Goal: Information Seeking & Learning: Learn about a topic

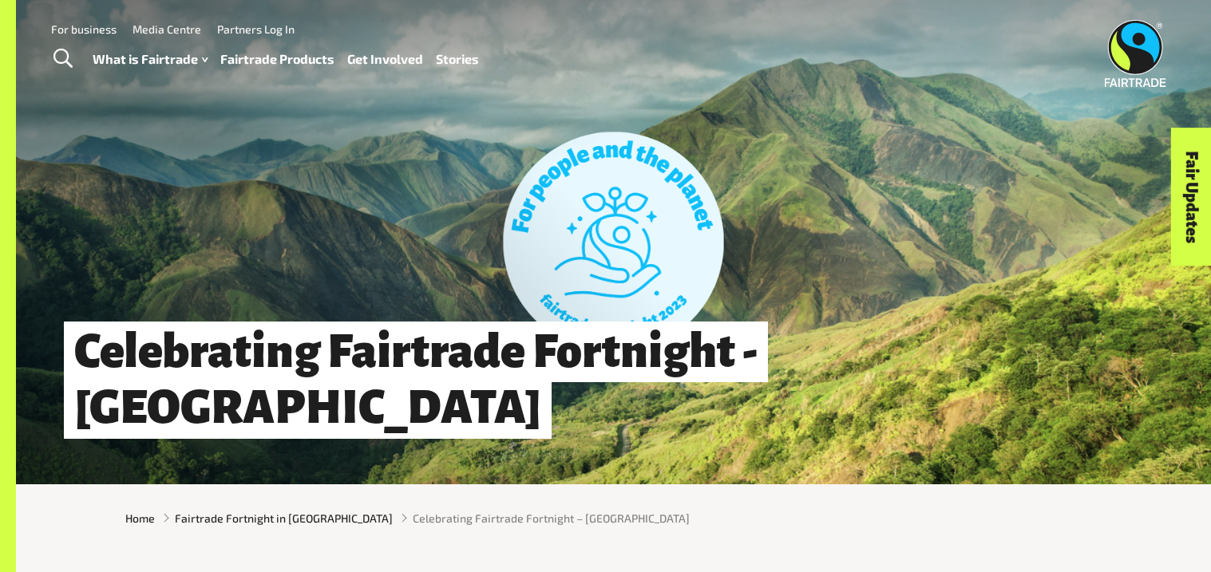
click at [303, 54] on link "Fairtrade Products" at bounding box center [277, 59] width 114 height 23
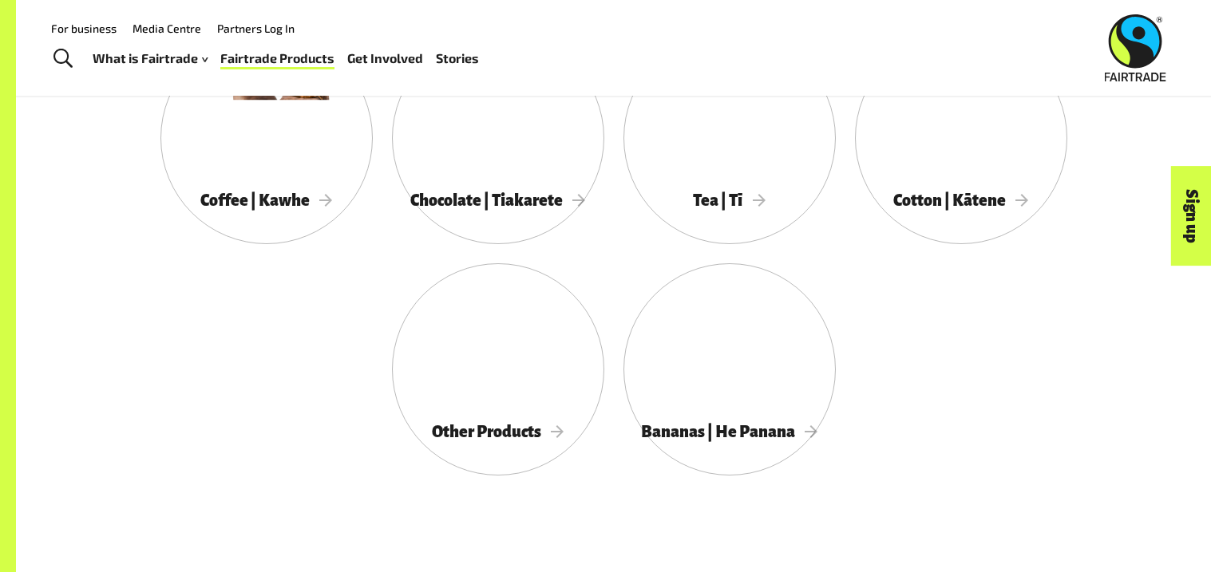
scroll to position [949, 0]
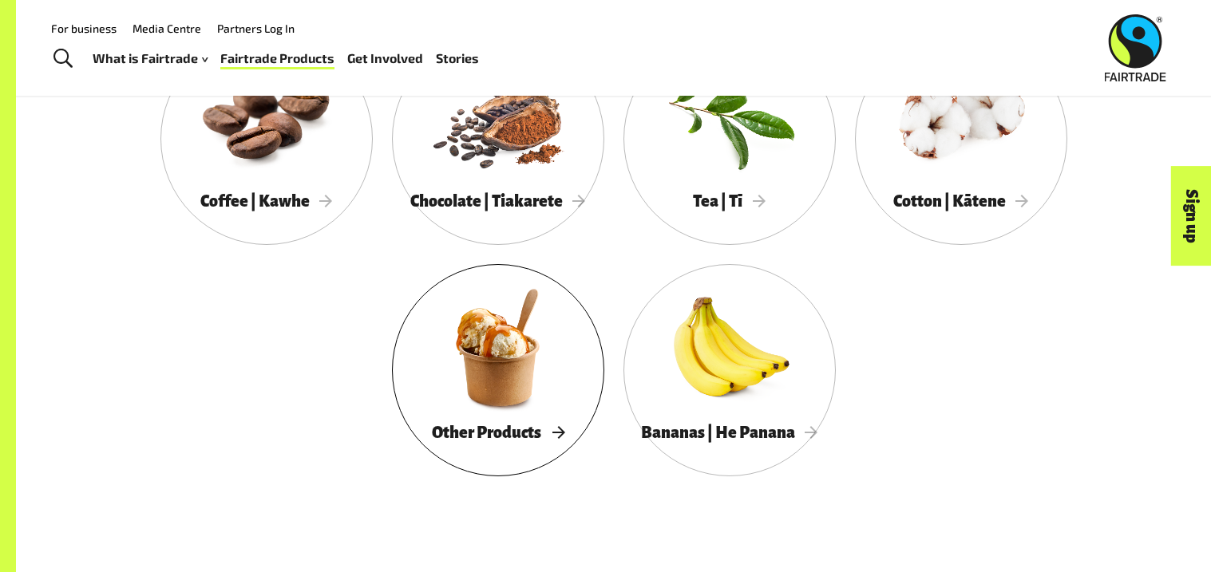
click at [540, 420] on div "Other Products" at bounding box center [498, 433] width 212 height 33
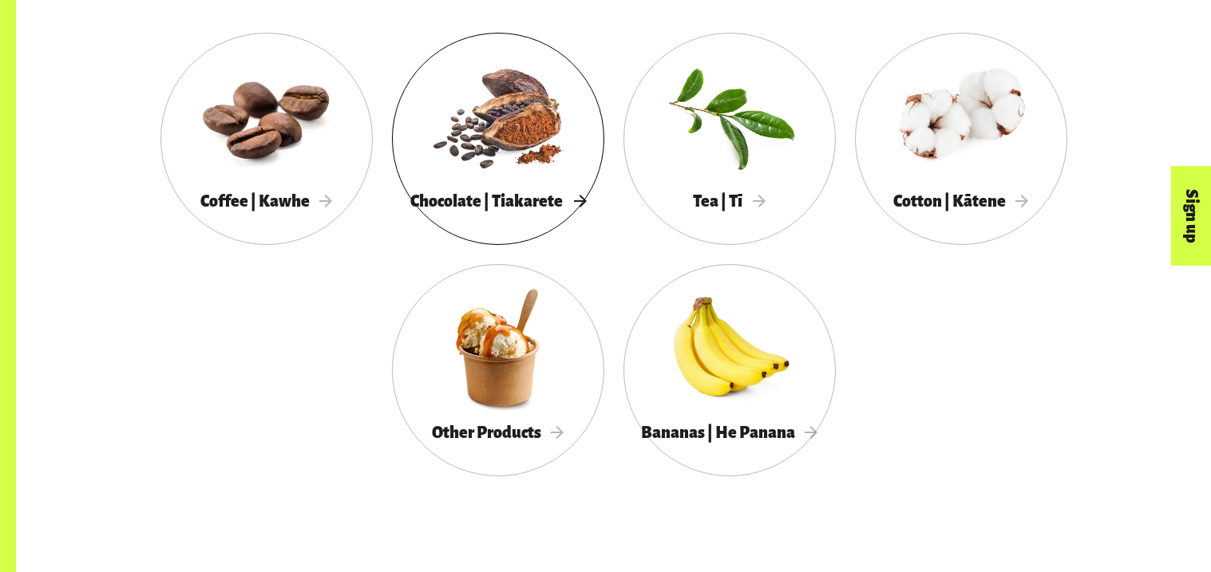
click at [538, 147] on div at bounding box center [498, 116] width 212 height 138
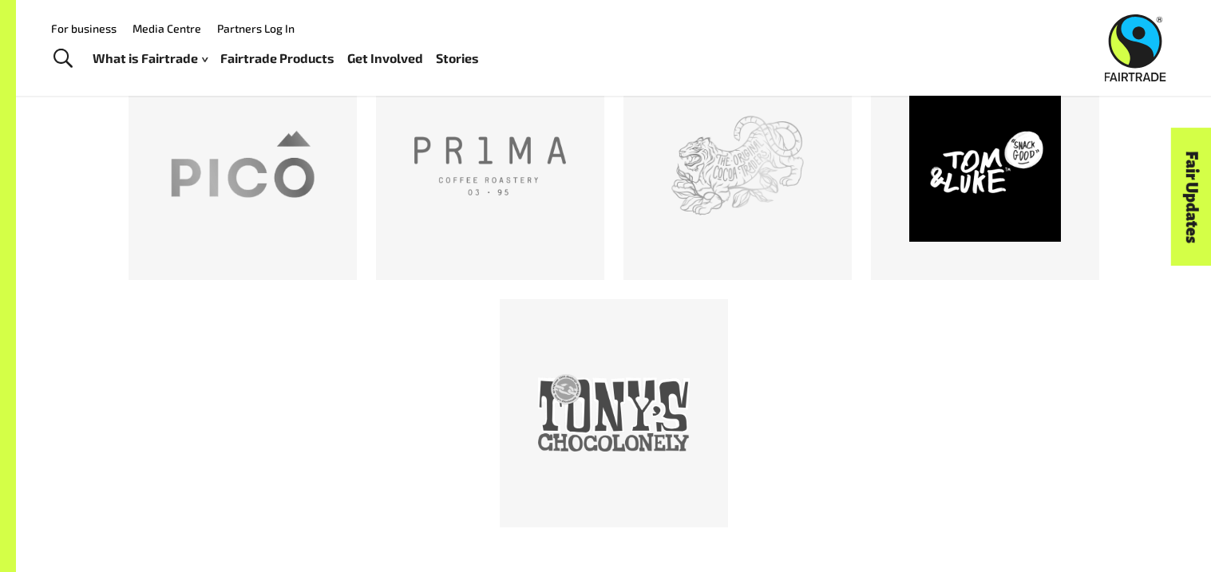
scroll to position [1469, 0]
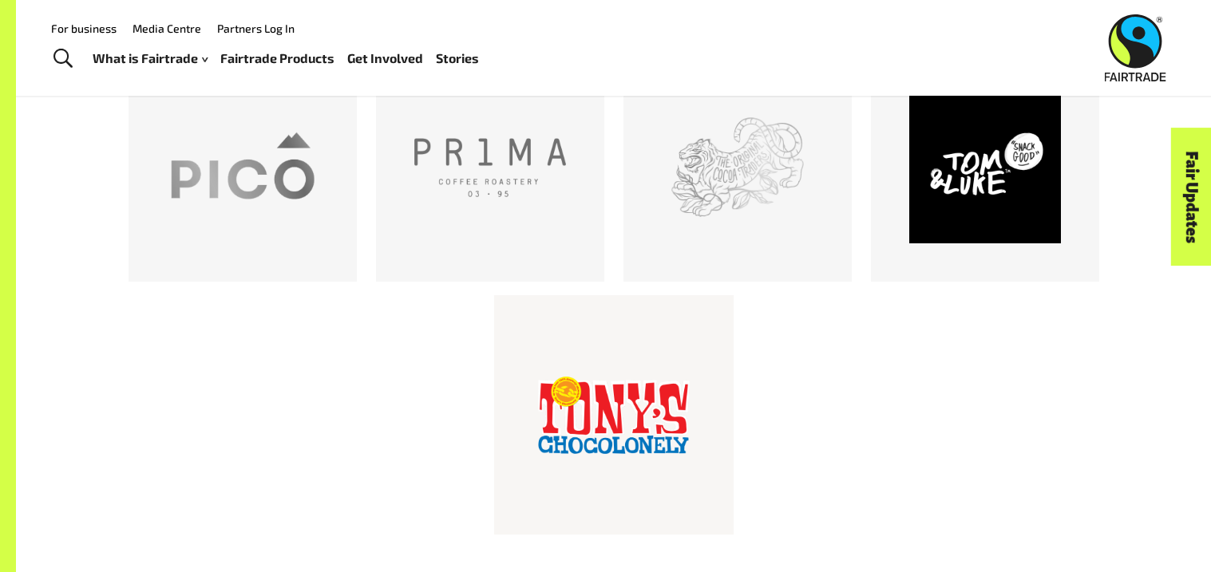
click at [591, 350] on div at bounding box center [614, 415] width 152 height 152
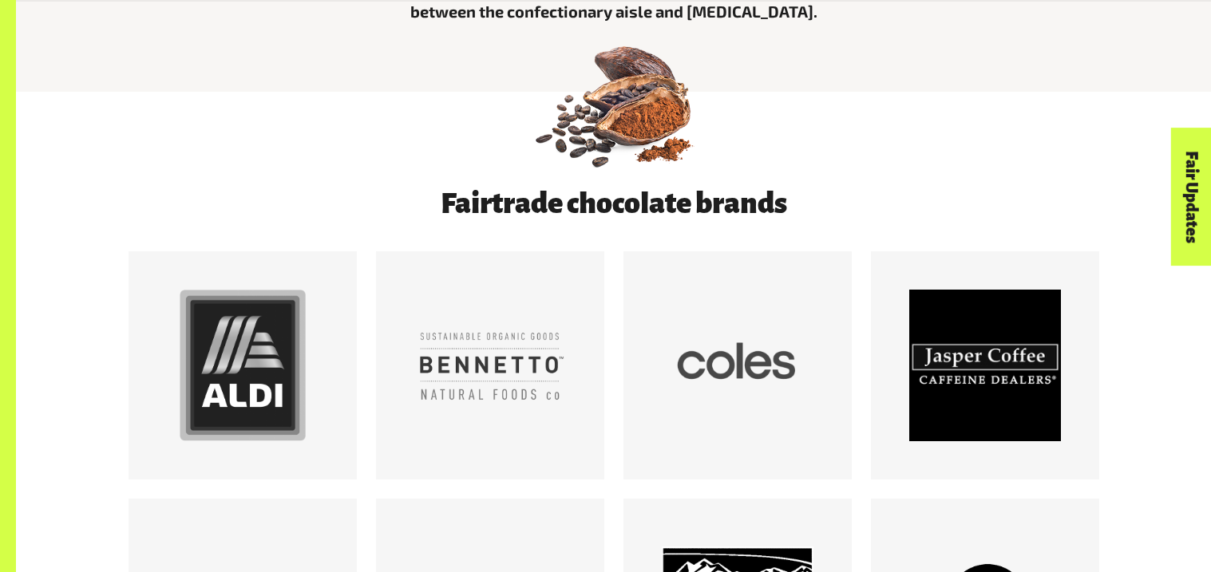
scroll to position [805, 0]
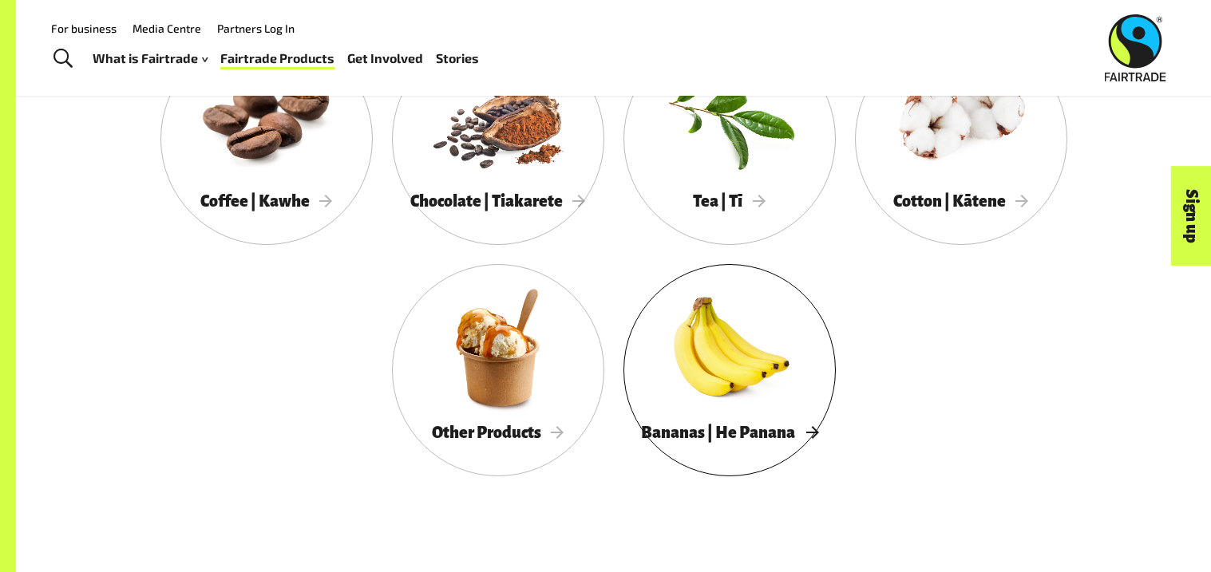
click at [752, 331] on div at bounding box center [729, 348] width 212 height 138
click at [963, 197] on span "Cotton | Kātene" at bounding box center [961, 201] width 136 height 18
click at [324, 115] on div at bounding box center [266, 116] width 212 height 138
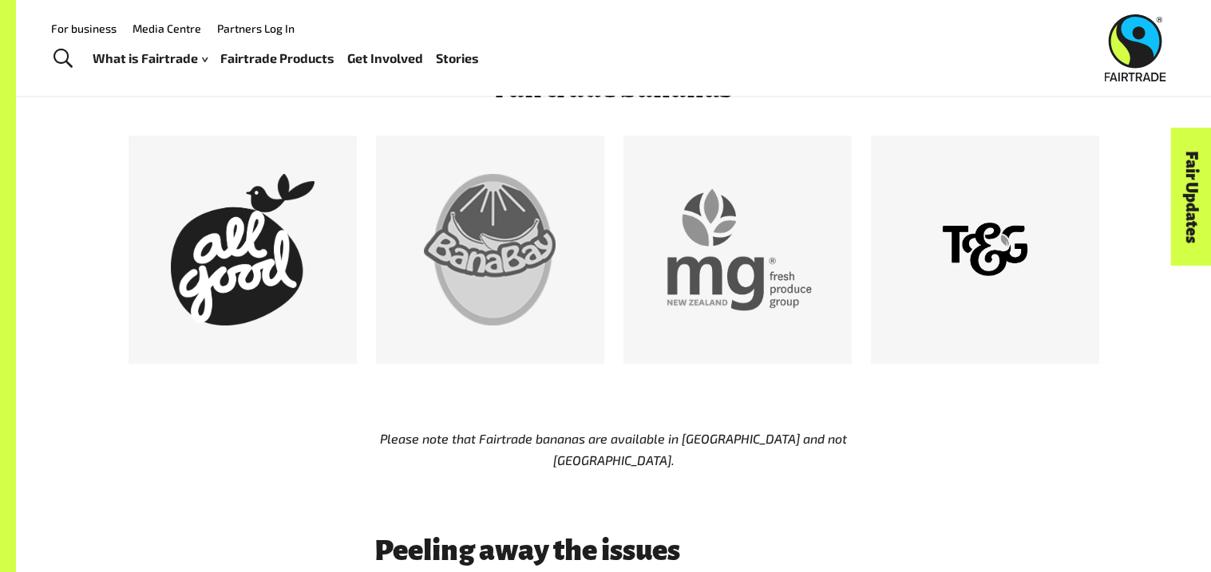
scroll to position [910, 0]
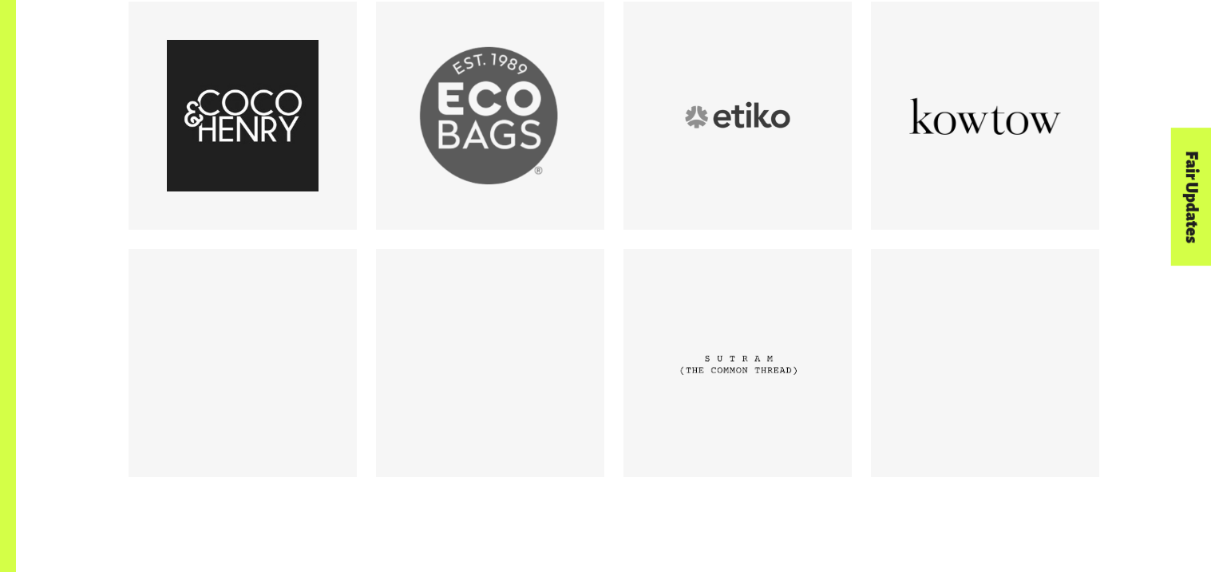
scroll to position [1069, 0]
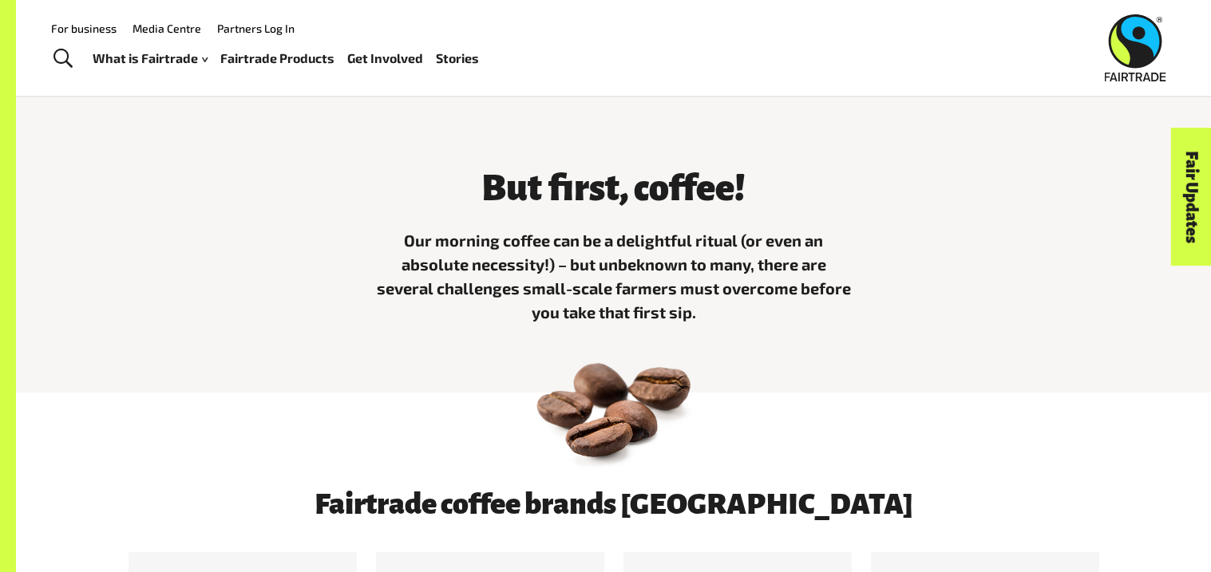
scroll to position [435, 0]
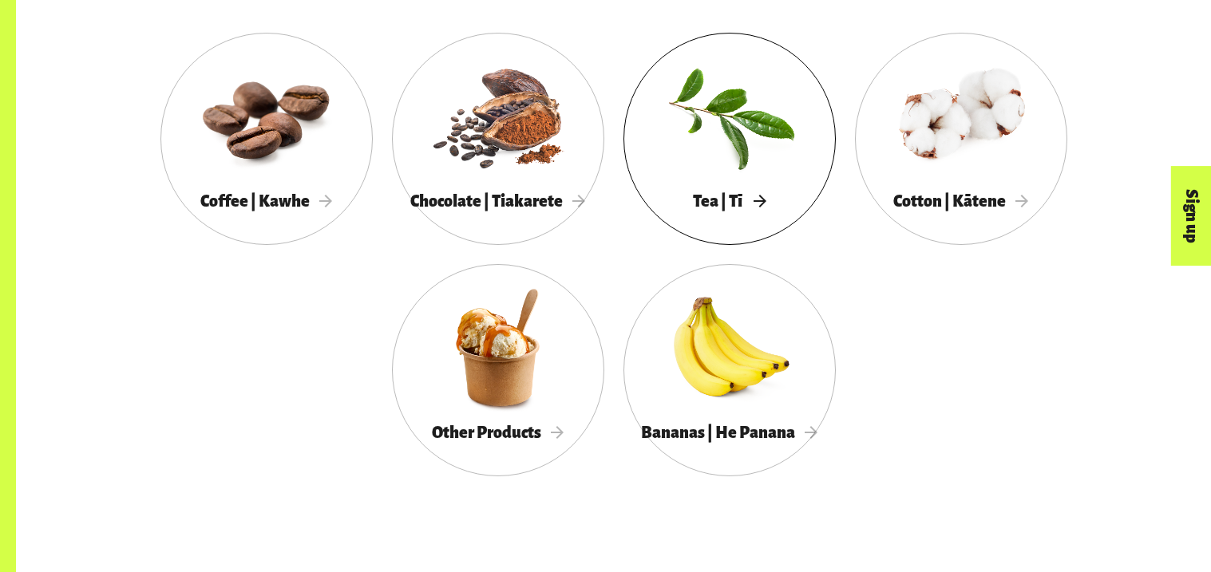
click at [758, 150] on div at bounding box center [729, 116] width 212 height 138
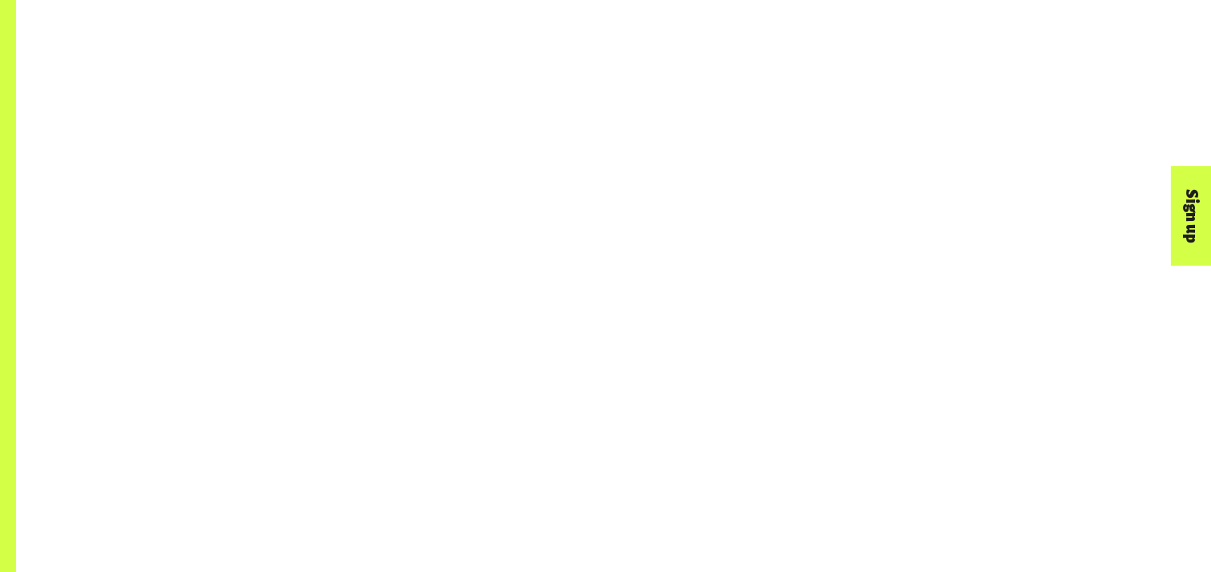
scroll to position [1063, 0]
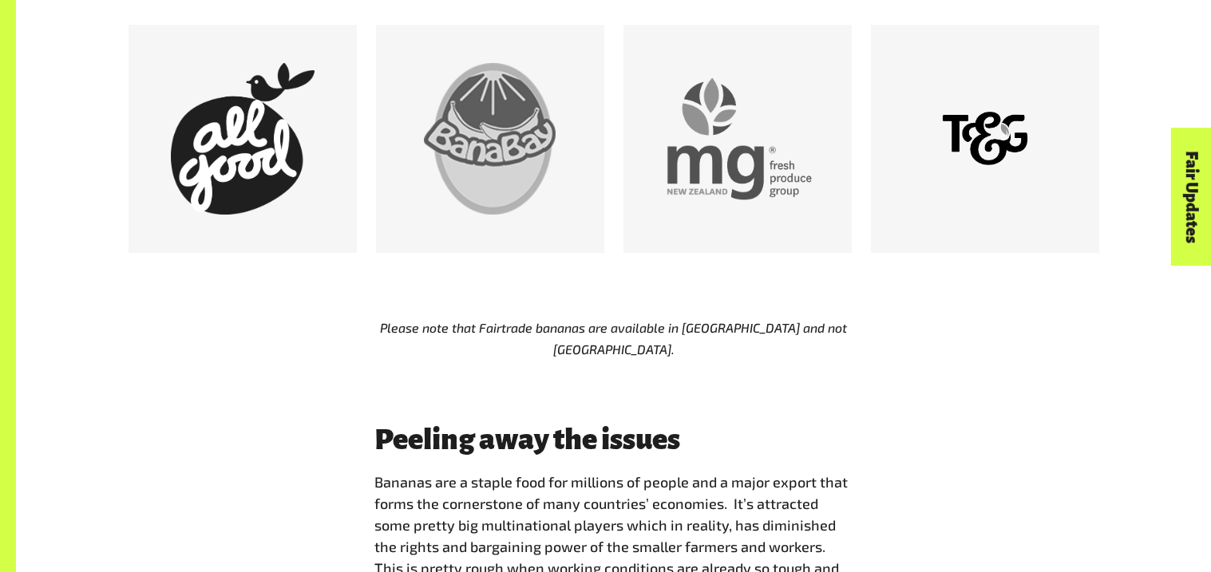
scroll to position [1030, 0]
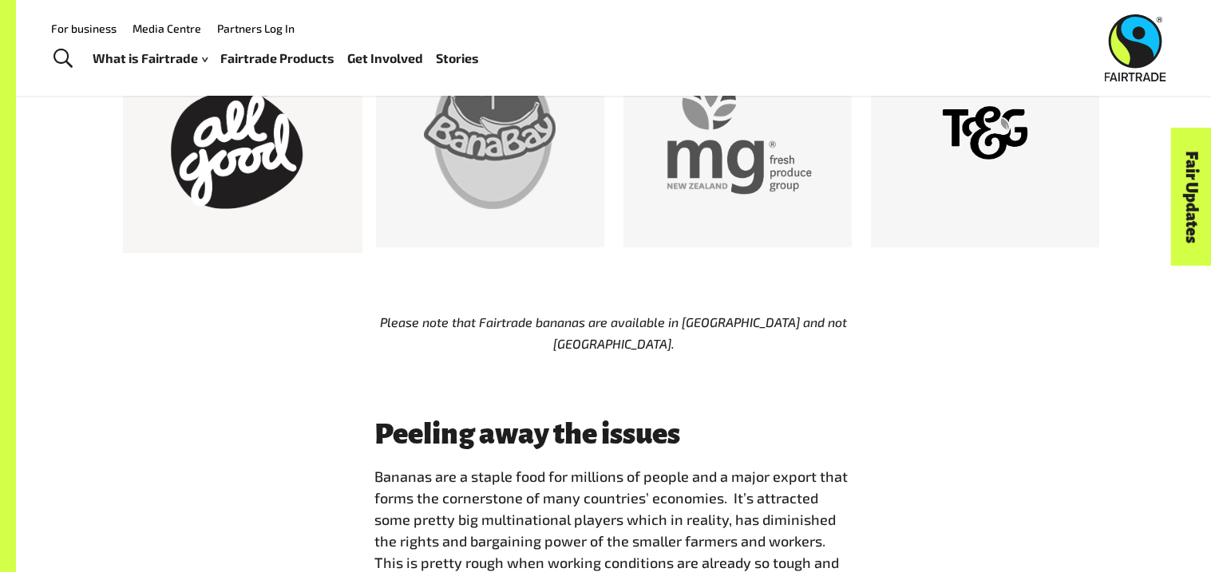
click at [304, 144] on div at bounding box center [243, 133] width 152 height 152
